Goal: Communication & Community: Answer question/provide support

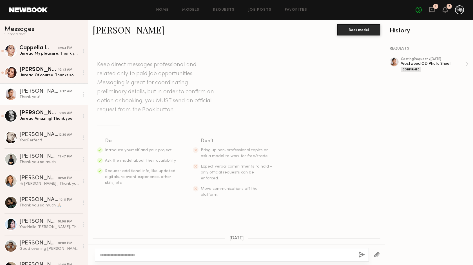
scroll to position [469, 0]
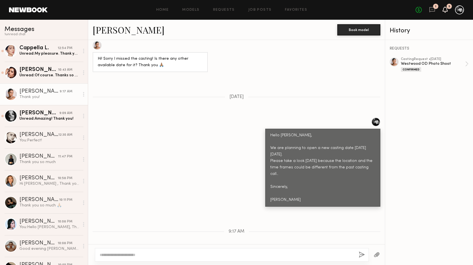
click at [446, 8] on icon at bounding box center [445, 9] width 5 height 4
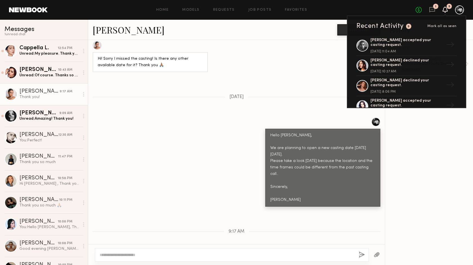
scroll to position [0, 0]
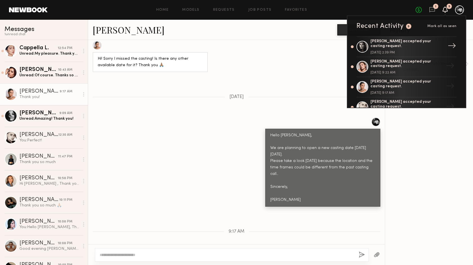
click at [371, 44] on div "Nikola S. accepted your casting request." at bounding box center [406, 44] width 73 height 10
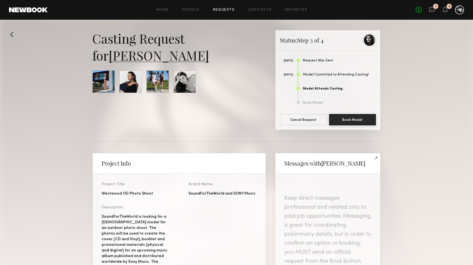
click at [135, 57] on link "Nikola S." at bounding box center [159, 55] width 100 height 17
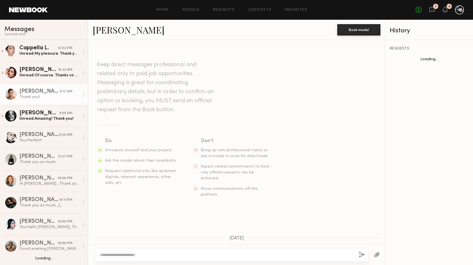
scroll to position [469, 0]
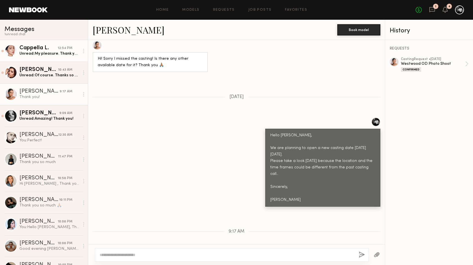
click at [58, 54] on div "Unread: My pleasure. Thank you !" at bounding box center [49, 53] width 60 height 5
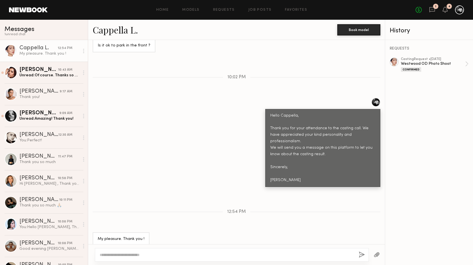
scroll to position [374, 0]
drag, startPoint x: 270, startPoint y: 116, endPoint x: 311, endPoint y: 174, distance: 71.0
click at [311, 174] on div "Hello Cappella, Thank you for your attendance to the casting call. We have appr…" at bounding box center [322, 148] width 115 height 78
copy div "Hello Cappella, Thank you for your attendance to the casting call. We have appr…"
click at [226, 127] on div "Hello Cappella, Thank you for your attendance to the casting call. We have appr…" at bounding box center [236, 142] width 297 height 89
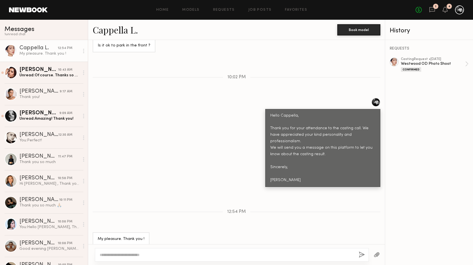
drag, startPoint x: 269, startPoint y: 116, endPoint x: 319, endPoint y: 172, distance: 75.3
click at [319, 172] on div "Hello Cappella, Thank you for your attendance to the casting call. We have appr…" at bounding box center [322, 148] width 115 height 78
copy div "Hello Cappella, Thank you for your attendance to the casting call. We have appr…"
click at [203, 135] on div "Hello Cappella, Thank you for your attendance to the casting call. We have appr…" at bounding box center [236, 142] width 297 height 89
click at [59, 71] on div "10:43 AM" at bounding box center [65, 69] width 14 height 5
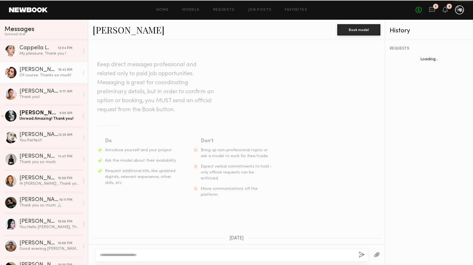
scroll to position [577, 0]
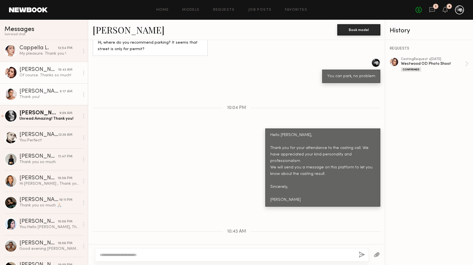
click at [68, 97] on div "Thank you!" at bounding box center [49, 96] width 60 height 5
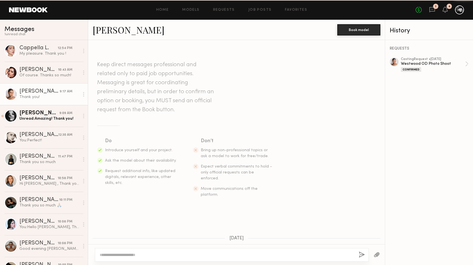
scroll to position [469, 0]
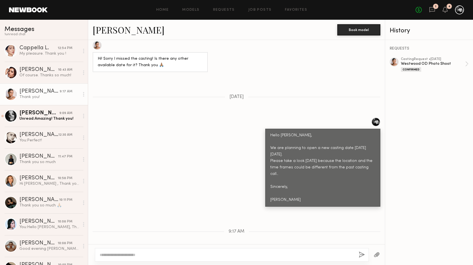
click at [393, 61] on div at bounding box center [393, 61] width 9 height 9
click at [57, 116] on div "Julia M." at bounding box center [39, 113] width 40 height 6
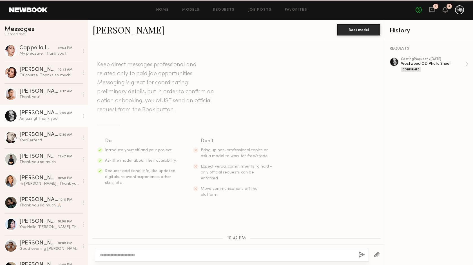
scroll to position [340, 0]
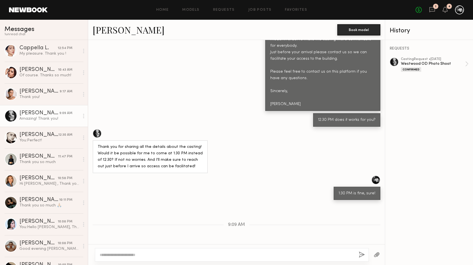
click at [392, 63] on div at bounding box center [393, 61] width 9 height 9
click at [51, 133] on div "Elena O." at bounding box center [38, 135] width 39 height 6
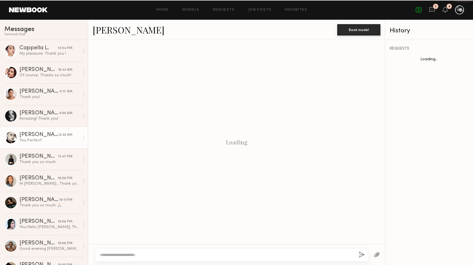
scroll to position [346, 0]
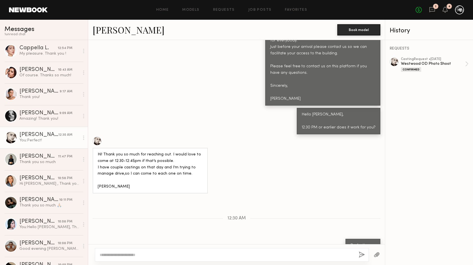
click at [393, 60] on div at bounding box center [393, 61] width 9 height 9
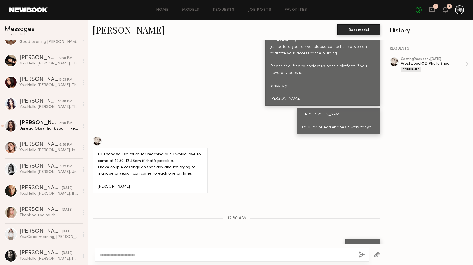
scroll to position [207, 0]
click at [63, 146] on div "6:50 PM" at bounding box center [65, 144] width 13 height 5
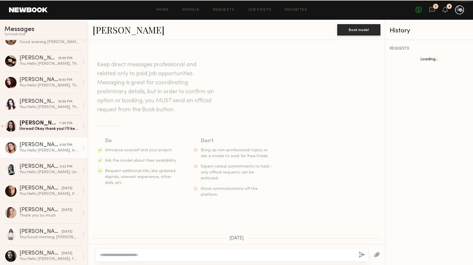
scroll to position [625, 0]
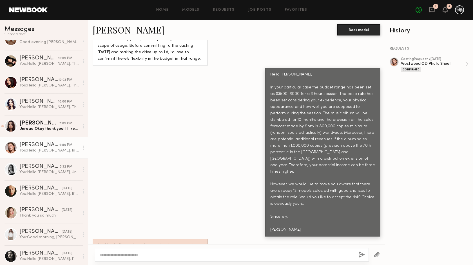
click at [393, 62] on div at bounding box center [393, 61] width 9 height 9
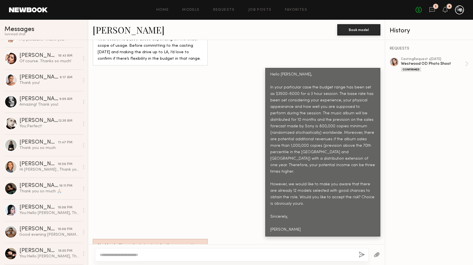
scroll to position [0, 0]
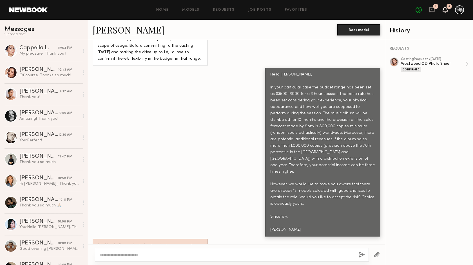
click at [445, 8] on icon at bounding box center [445, 9] width 5 height 4
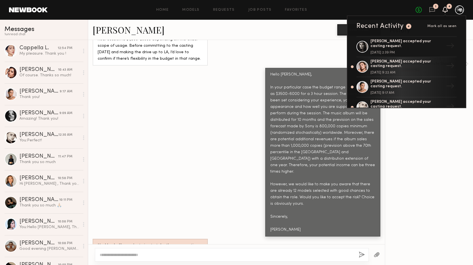
click at [208, 96] on div "Hello Chelsey, In your particular case the budget range has been set as $3500-6…" at bounding box center [236, 152] width 297 height 169
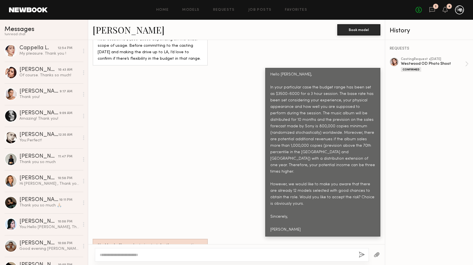
click at [113, 252] on textarea at bounding box center [227, 255] width 254 height 6
paste textarea "**********"
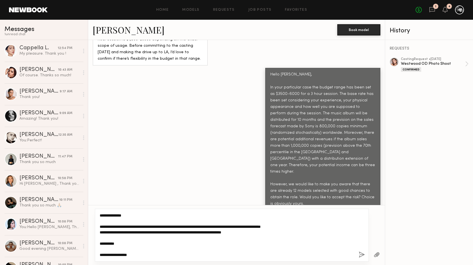
click at [118, 215] on textarea "**********" at bounding box center [227, 234] width 254 height 45
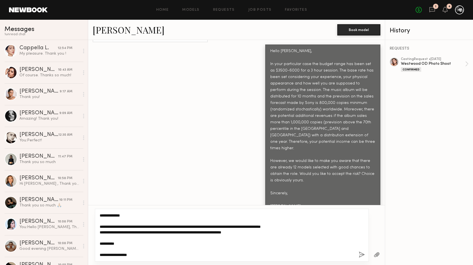
scroll to position [664, 0]
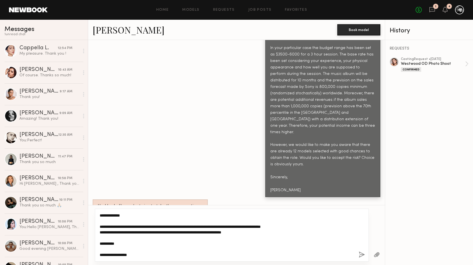
type textarea "**********"
click at [130, 216] on textarea "**********" at bounding box center [227, 234] width 254 height 45
click at [253, 233] on textarea "**********" at bounding box center [227, 234] width 254 height 45
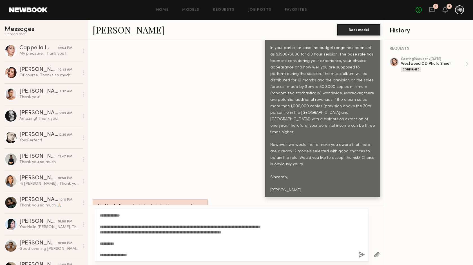
click at [361, 254] on button "button" at bounding box center [361, 254] width 6 height 7
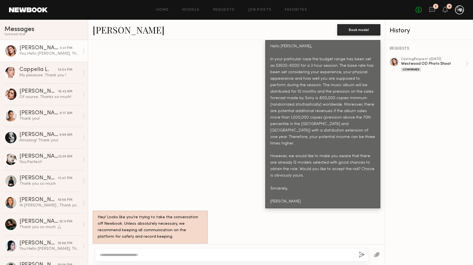
scroll to position [796, 0]
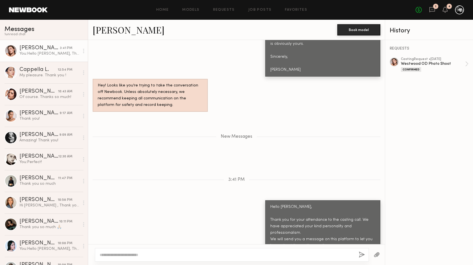
click at [65, 51] on div "3:41 PM" at bounding box center [66, 48] width 12 height 5
click at [135, 136] on div "Keep direct messages professional and related only to paid job opportunities. M…" at bounding box center [236, 142] width 297 height 204
click at [58, 108] on link "Alina Z. 9:17 AM Thank you!" at bounding box center [44, 116] width 88 height 22
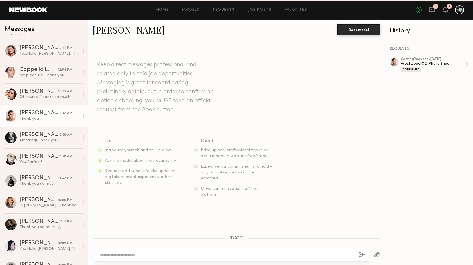
scroll to position [469, 0]
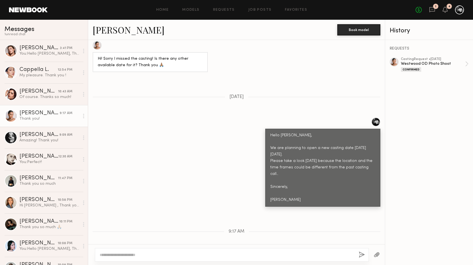
click at [64, 116] on div "9:17 AM" at bounding box center [66, 113] width 13 height 5
click at [393, 62] on div at bounding box center [393, 61] width 9 height 9
click at [108, 253] on textarea at bounding box center [227, 255] width 254 height 6
paste textarea "**********"
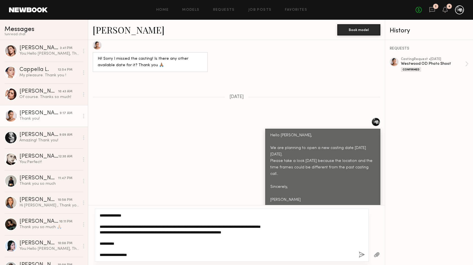
click at [120, 215] on textarea "**********" at bounding box center [227, 234] width 254 height 45
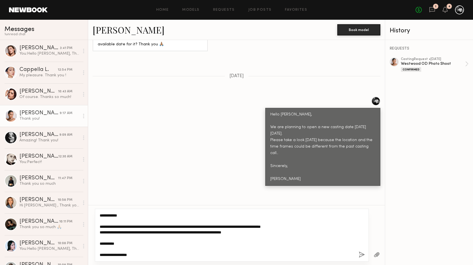
scroll to position [508, 0]
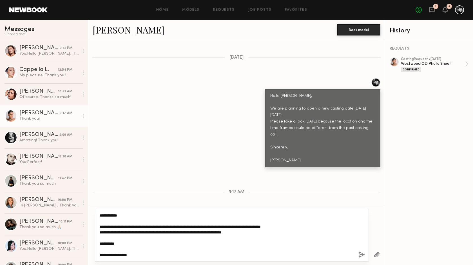
type textarea "**********"
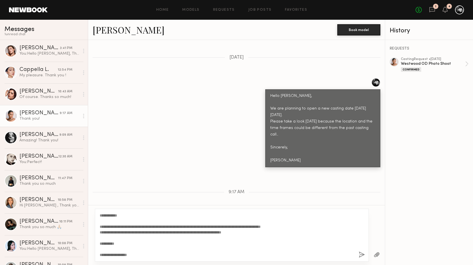
click at [361, 254] on button "button" at bounding box center [361, 254] width 6 height 7
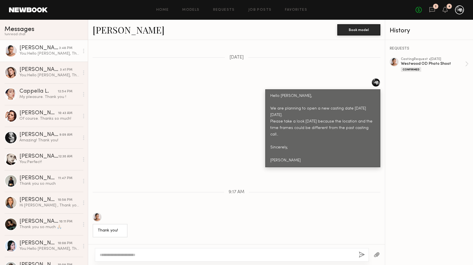
scroll to position [597, 0]
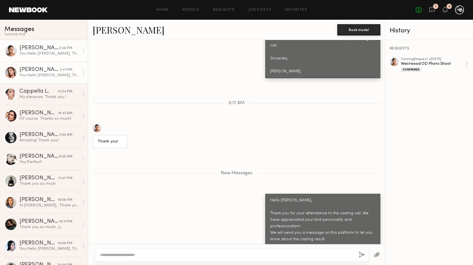
click at [51, 69] on div "Chelsey M." at bounding box center [39, 70] width 41 height 6
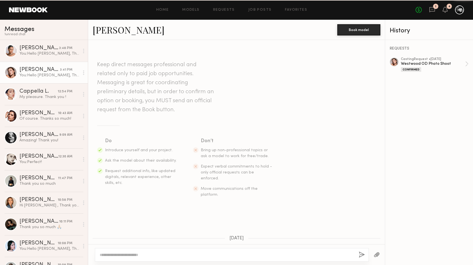
scroll to position [753, 0]
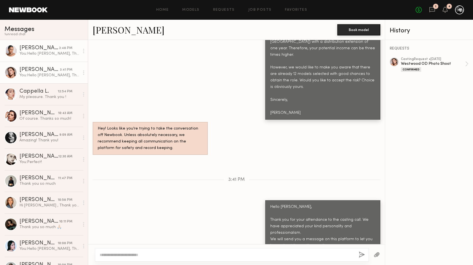
click at [53, 52] on div "You: Hello Alina, Thank you for your attendance to the casting call. We have ap…" at bounding box center [49, 53] width 60 height 5
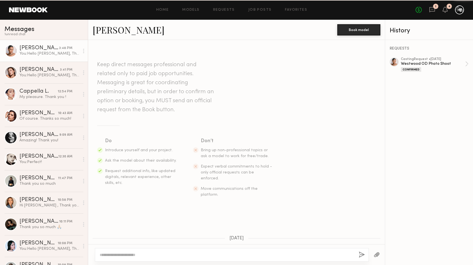
scroll to position [554, 0]
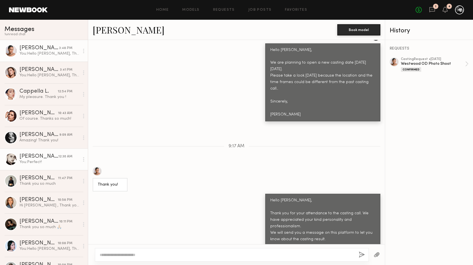
click at [43, 156] on div "Elena O." at bounding box center [38, 157] width 39 height 6
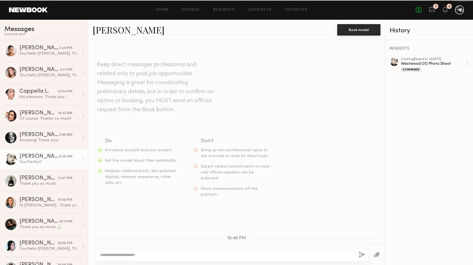
scroll to position [346, 0]
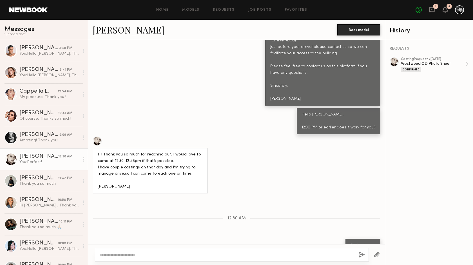
click at [111, 253] on textarea at bounding box center [227, 255] width 254 height 6
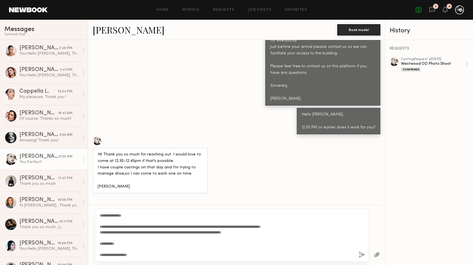
click at [117, 218] on textarea "**********" at bounding box center [227, 234] width 254 height 45
click at [118, 215] on textarea "**********" at bounding box center [227, 234] width 254 height 45
type textarea "**********"
click at [362, 254] on button "button" at bounding box center [361, 254] width 6 height 7
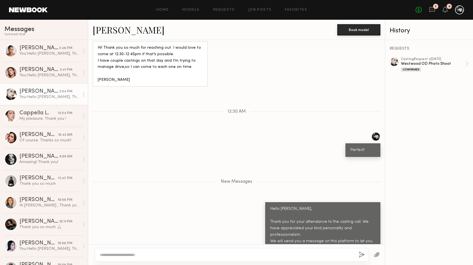
scroll to position [474, 0]
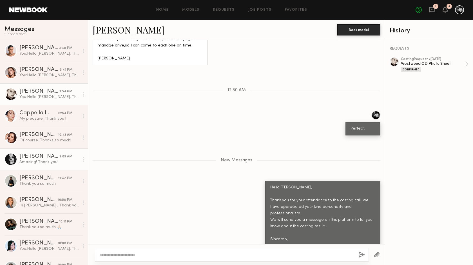
click at [45, 164] on div "Amazing! Thank you!" at bounding box center [49, 161] width 60 height 5
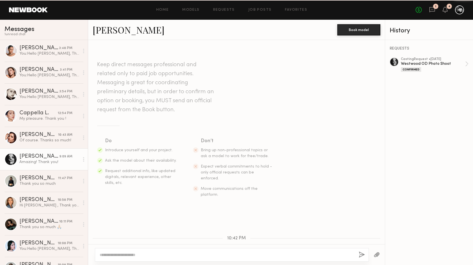
scroll to position [340, 0]
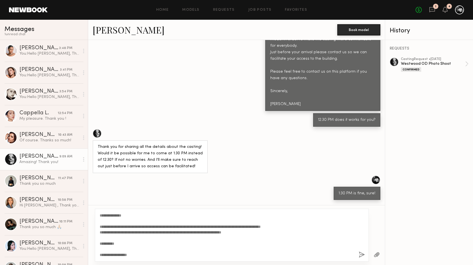
click at [118, 213] on textarea "**********" at bounding box center [227, 234] width 254 height 45
type textarea "**********"
click at [362, 252] on button "button" at bounding box center [361, 254] width 6 height 7
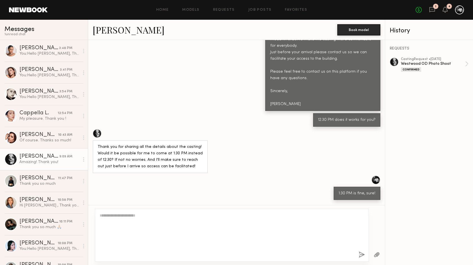
scroll to position [468, 0]
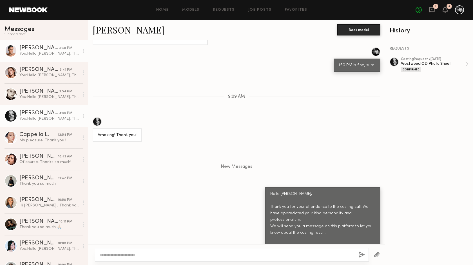
click at [38, 49] on div "Alina Z." at bounding box center [39, 48] width 40 height 6
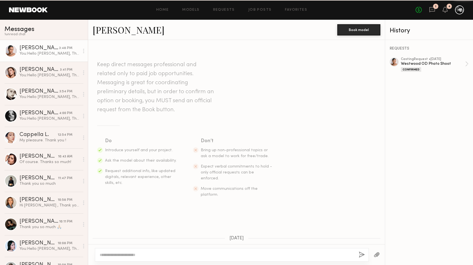
scroll to position [554, 0]
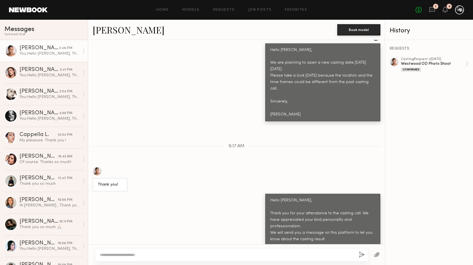
click at [394, 62] on div at bounding box center [393, 61] width 9 height 9
click at [56, 70] on div "Chelsey M." at bounding box center [39, 70] width 41 height 6
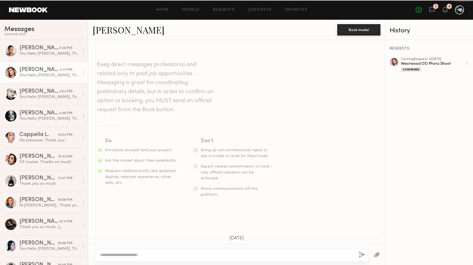
scroll to position [753, 0]
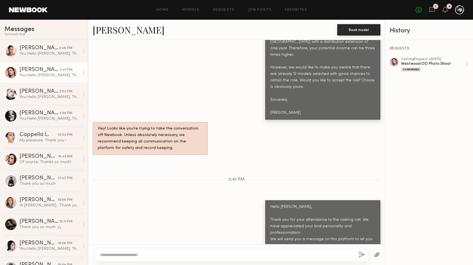
click at [395, 62] on div at bounding box center [393, 61] width 9 height 9
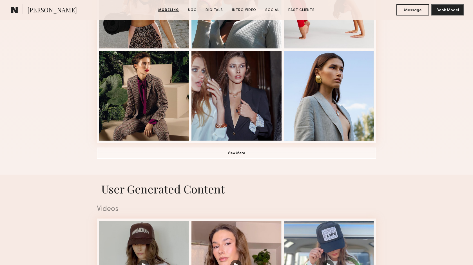
scroll to position [441, 0]
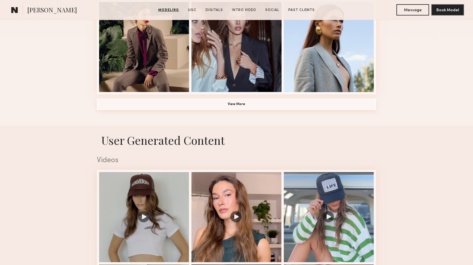
click at [225, 105] on button "View More" at bounding box center [236, 103] width 279 height 11
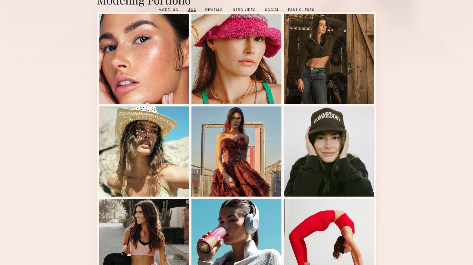
scroll to position [0, 0]
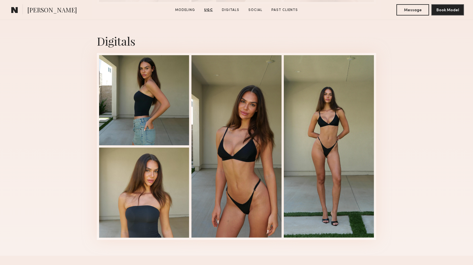
scroll to position [1392, 0]
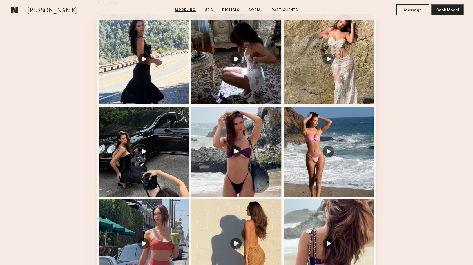
scroll to position [600, 0]
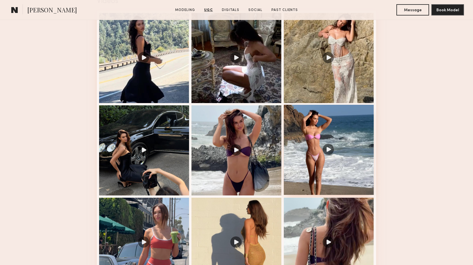
click at [330, 148] on div at bounding box center [329, 150] width 90 height 90
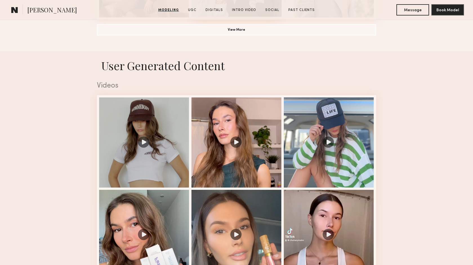
scroll to position [519, 0]
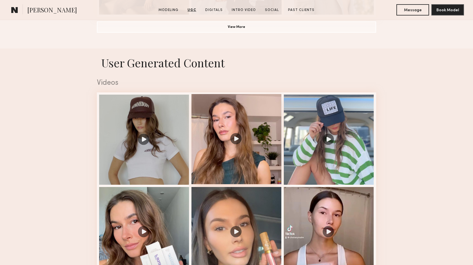
click at [235, 140] on div at bounding box center [236, 139] width 90 height 90
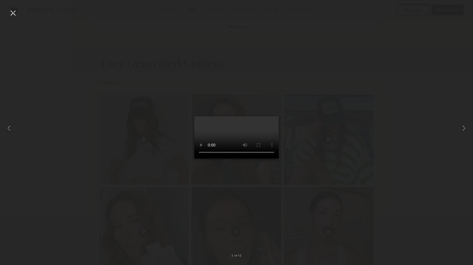
click at [12, 12] on div at bounding box center [12, 12] width 9 height 9
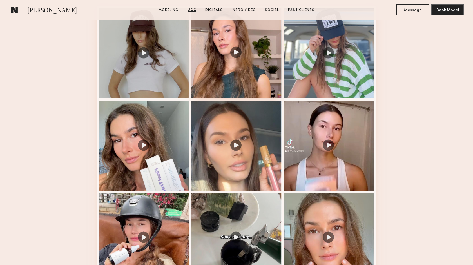
scroll to position [608, 0]
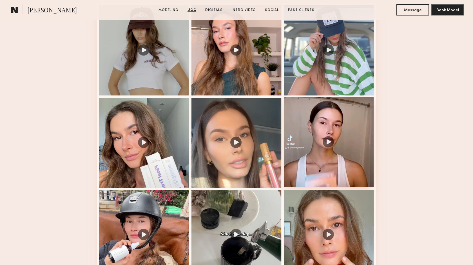
click at [328, 143] on div at bounding box center [329, 142] width 90 height 90
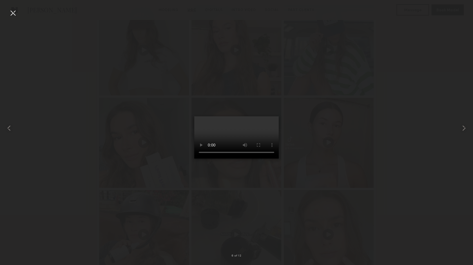
click at [14, 11] on div at bounding box center [12, 12] width 9 height 9
